Goal: Find specific fact: Find specific fact

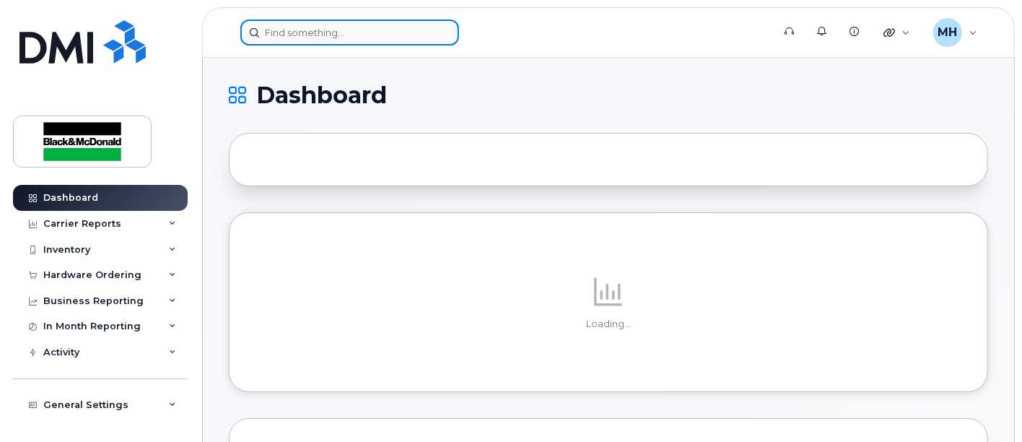
click at [367, 30] on input at bounding box center [349, 32] width 219 height 26
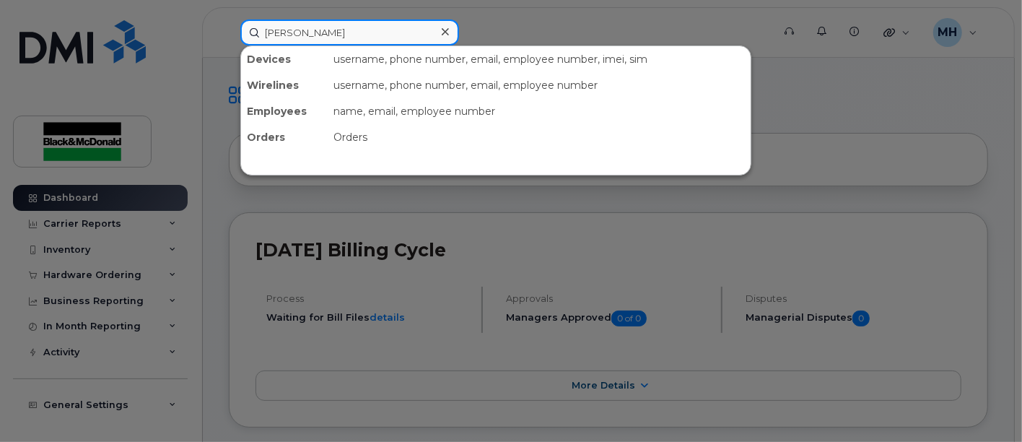
type input "[PERSON_NAME]"
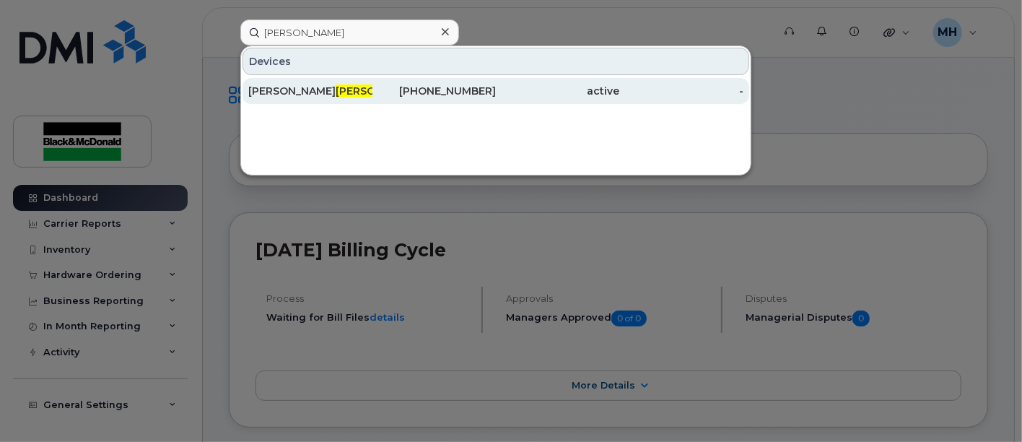
drag, startPoint x: 310, startPoint y: 81, endPoint x: 338, endPoint y: 87, distance: 28.2
click at [310, 82] on div "[PERSON_NAME]" at bounding box center [310, 91] width 124 height 26
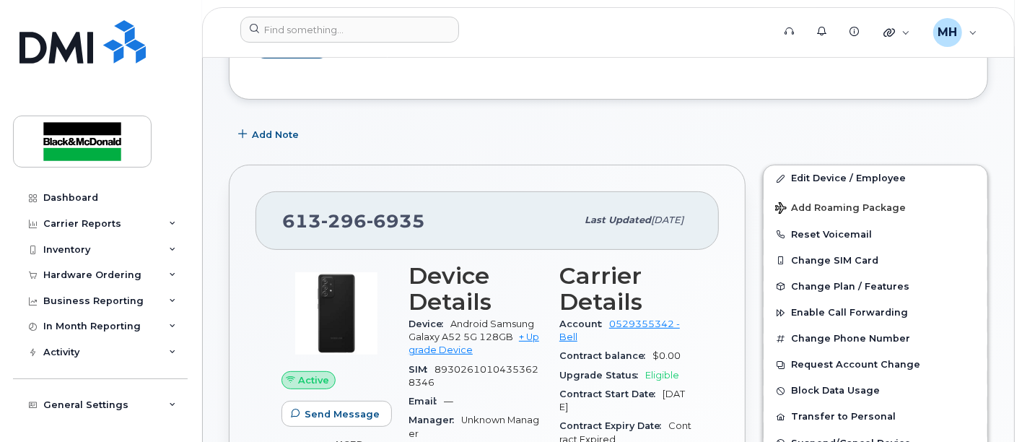
scroll to position [240, 0]
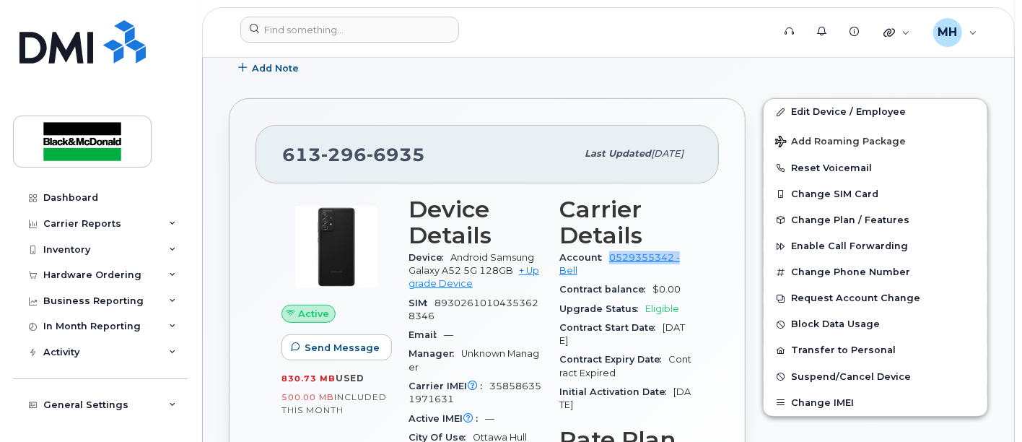
drag, startPoint x: 608, startPoint y: 254, endPoint x: 690, endPoint y: 263, distance: 82.7
click at [690, 263] on div "Account 0529355342 - Bell" at bounding box center [626, 264] width 134 height 32
copy link "0529355342 -"
